Goal: Find specific page/section: Find specific page/section

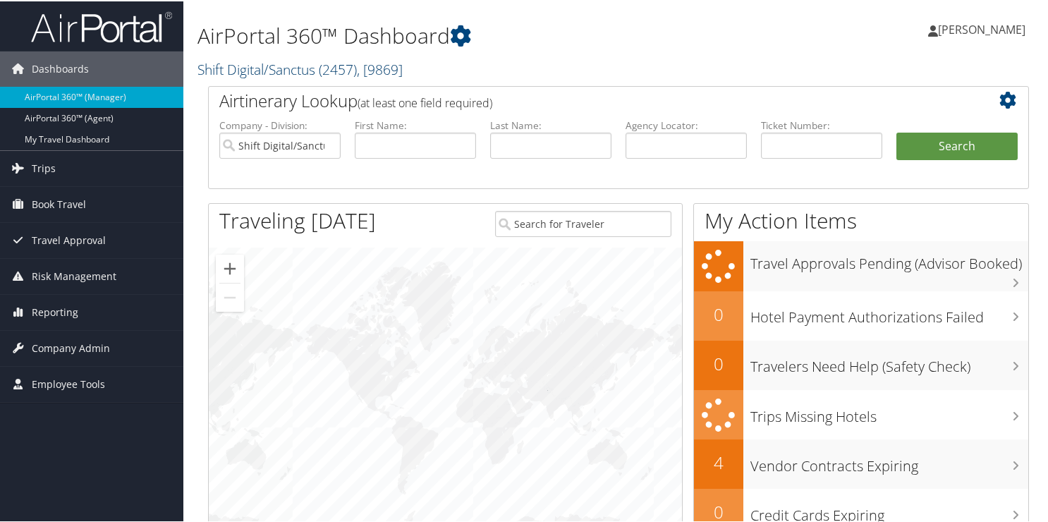
click at [270, 76] on link "Shift Digital/Sanctus ( 2457 ) , [ 9869 ]" at bounding box center [299, 68] width 205 height 19
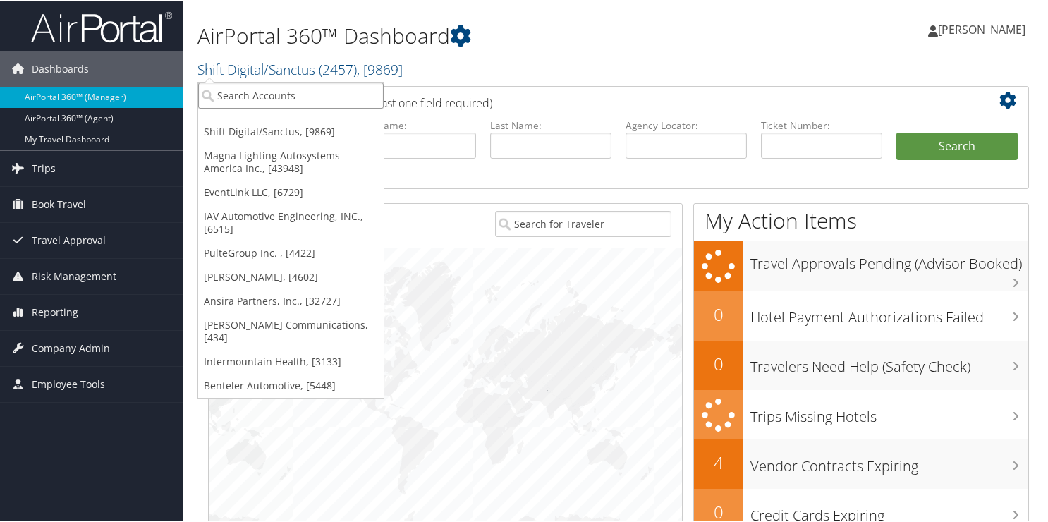
click at [255, 95] on input "search" at bounding box center [290, 94] width 185 height 26
type input "1012"
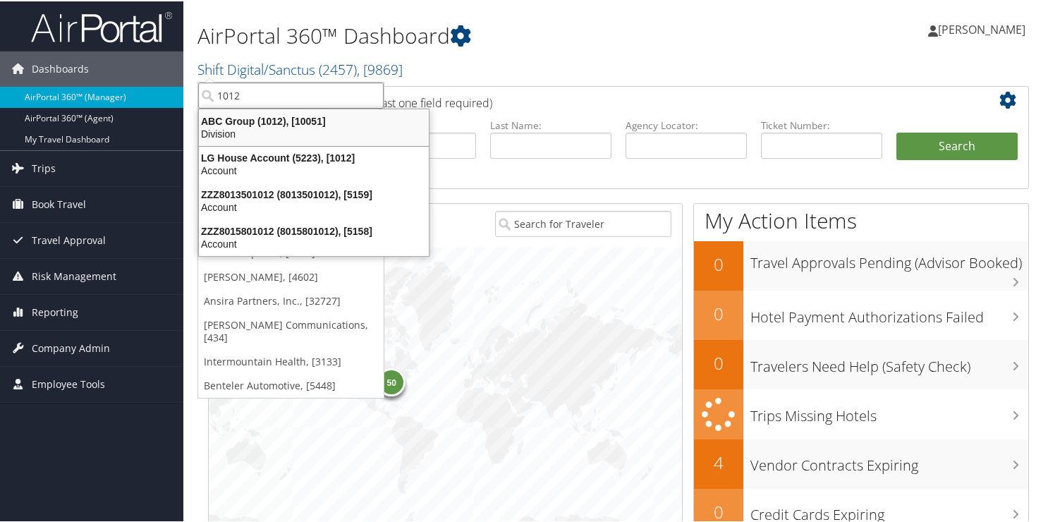
click at [252, 118] on div "ABC Group (1012), [10051]" at bounding box center [313, 120] width 247 height 13
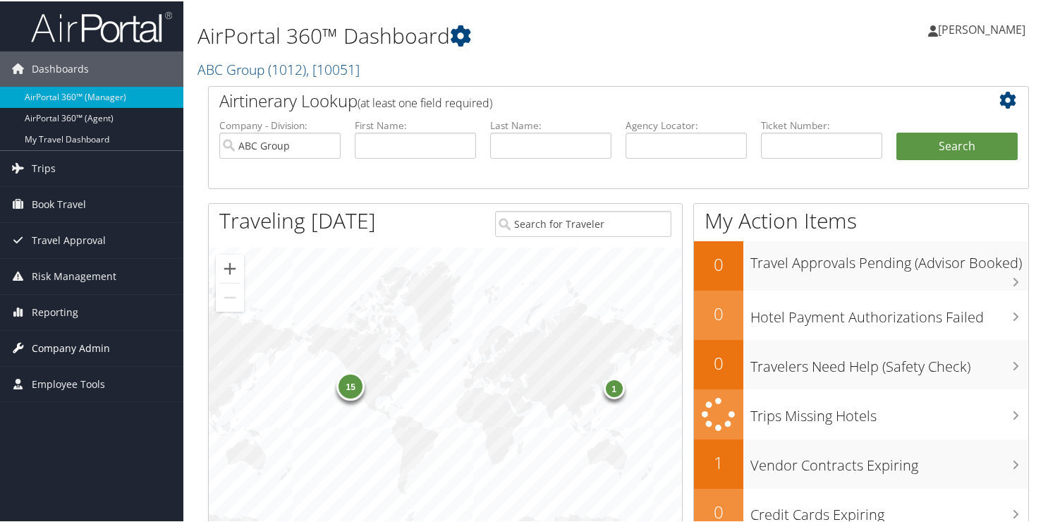
click at [68, 341] on span "Company Admin" at bounding box center [71, 346] width 78 height 35
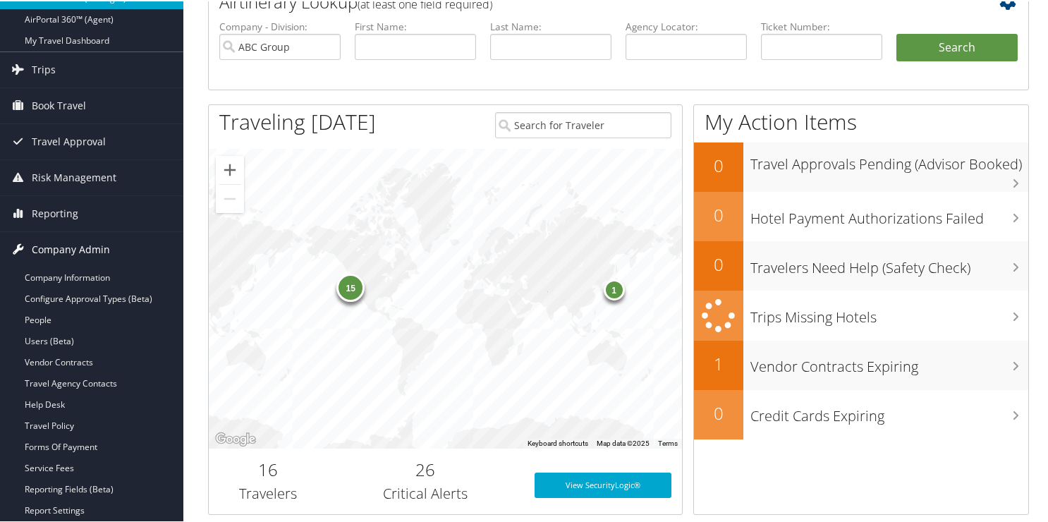
scroll to position [282, 0]
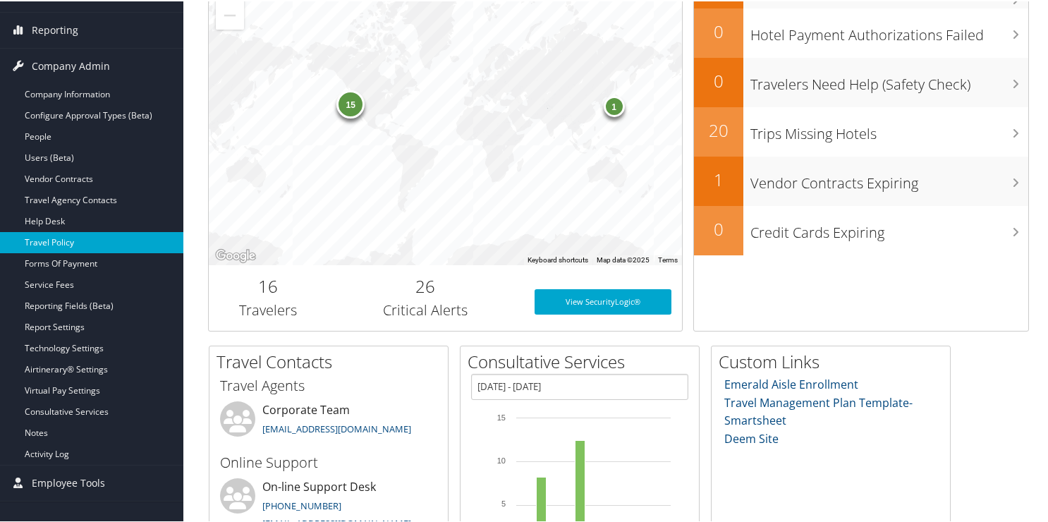
click at [78, 242] on link "Travel Policy" at bounding box center [91, 241] width 183 height 21
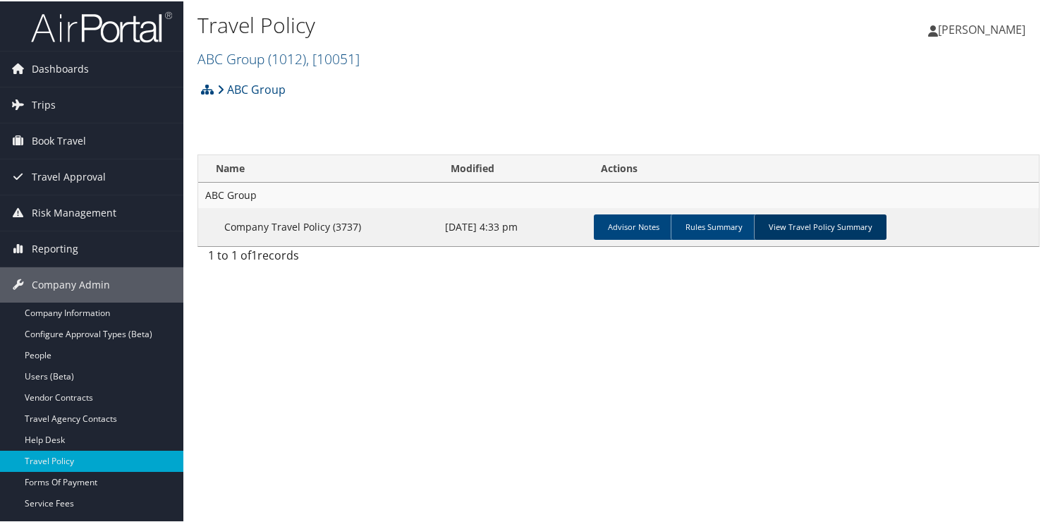
click at [795, 238] on link "View Travel Policy Summary" at bounding box center [820, 225] width 133 height 25
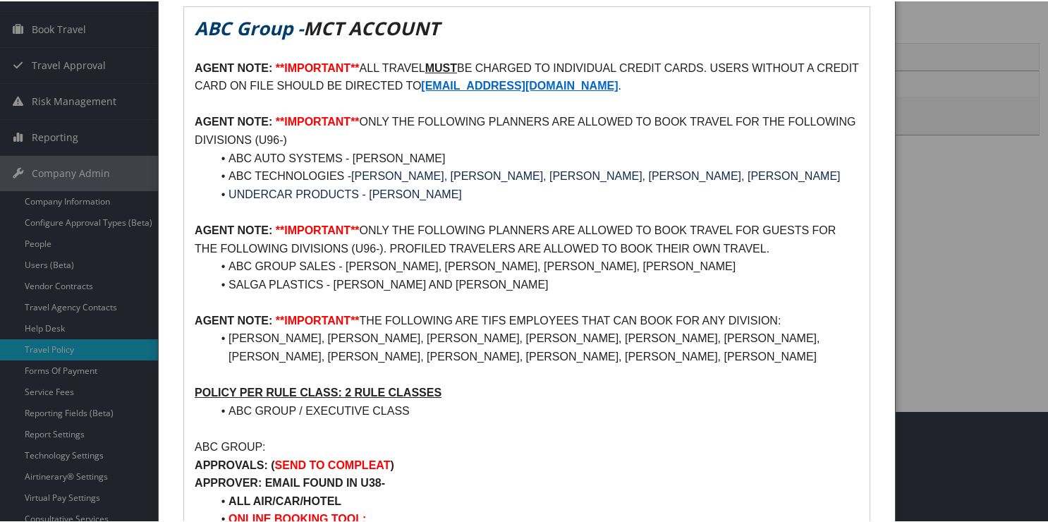
scroll to position [30, 0]
